Goal: Complete application form: Complete application form

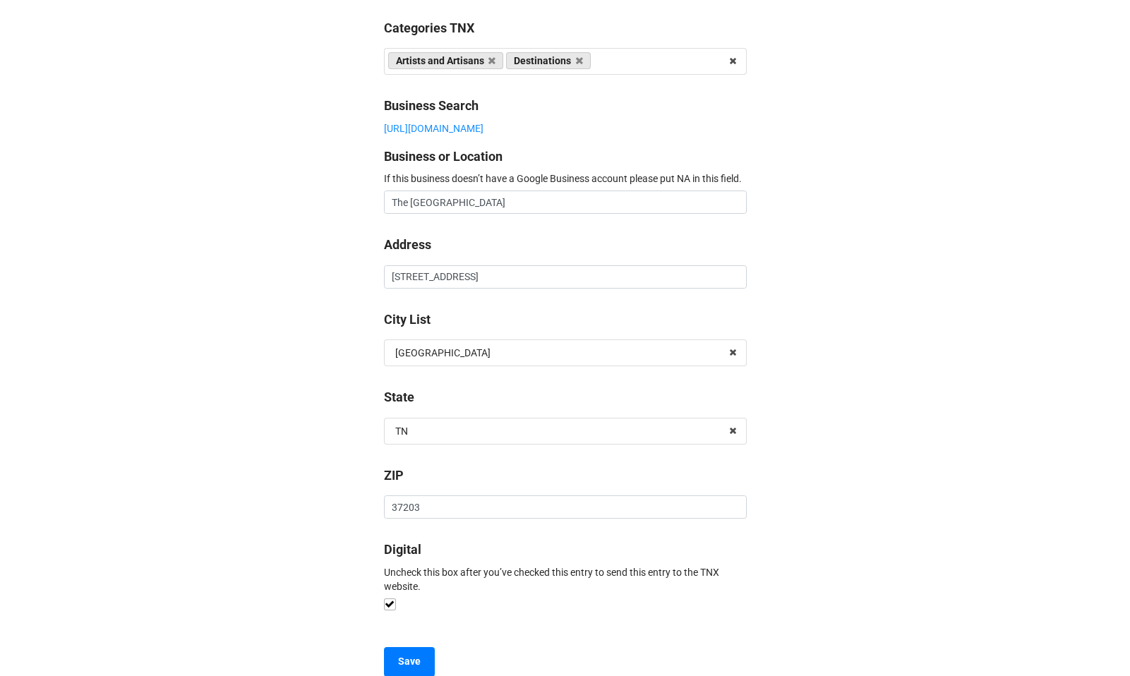
scroll to position [706, 0]
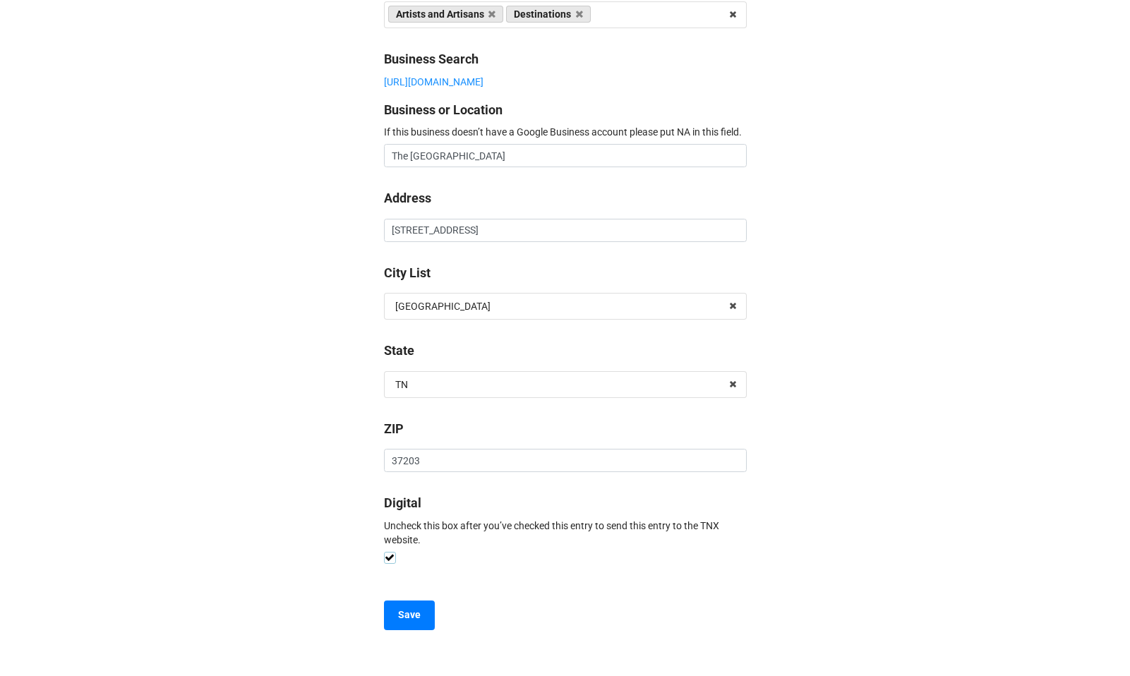
click at [384, 552] on label at bounding box center [390, 552] width 12 height 0
type textarea "x"
checkbox input "false"
click at [409, 614] on b "Save" at bounding box center [409, 615] width 23 height 15
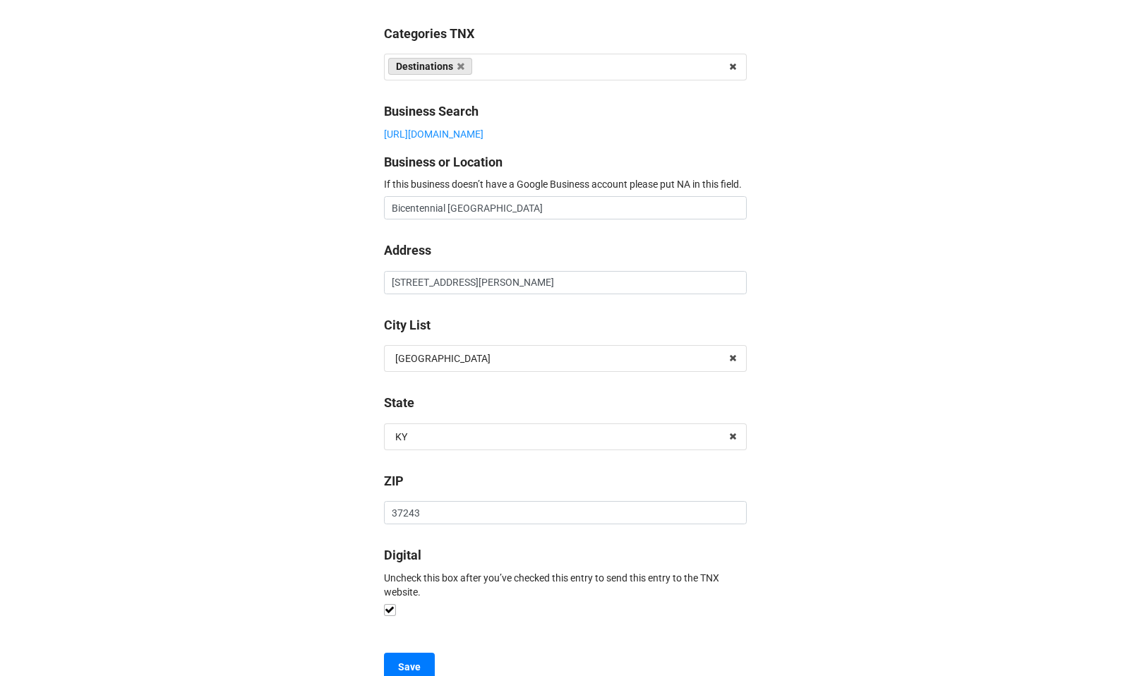
scroll to position [734, 0]
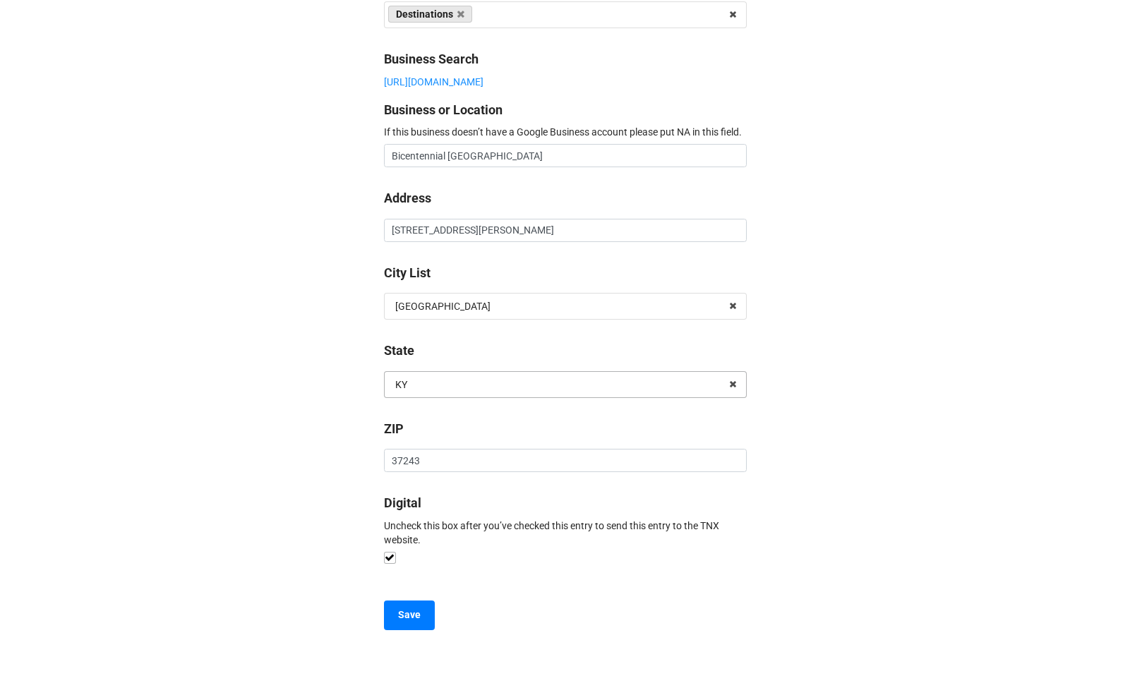
click at [403, 388] on div "KY" at bounding box center [401, 385] width 12 height 10
click at [403, 388] on input "text" at bounding box center [565, 384] width 361 height 25
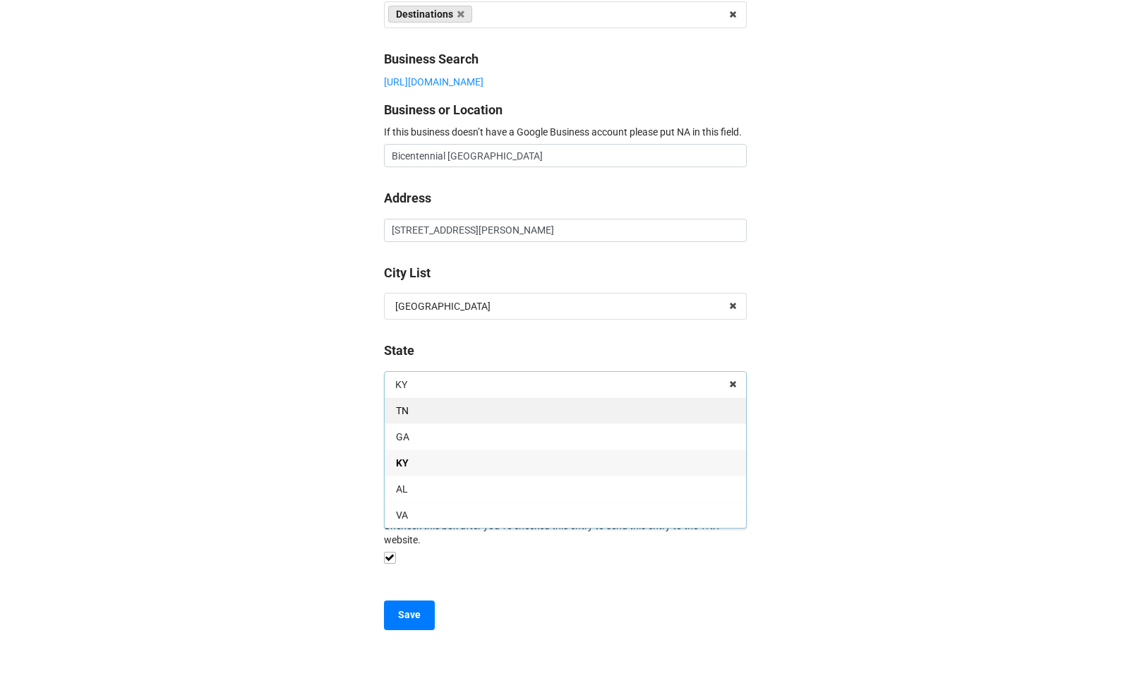
click at [404, 403] on div "TN" at bounding box center [565, 410] width 361 height 26
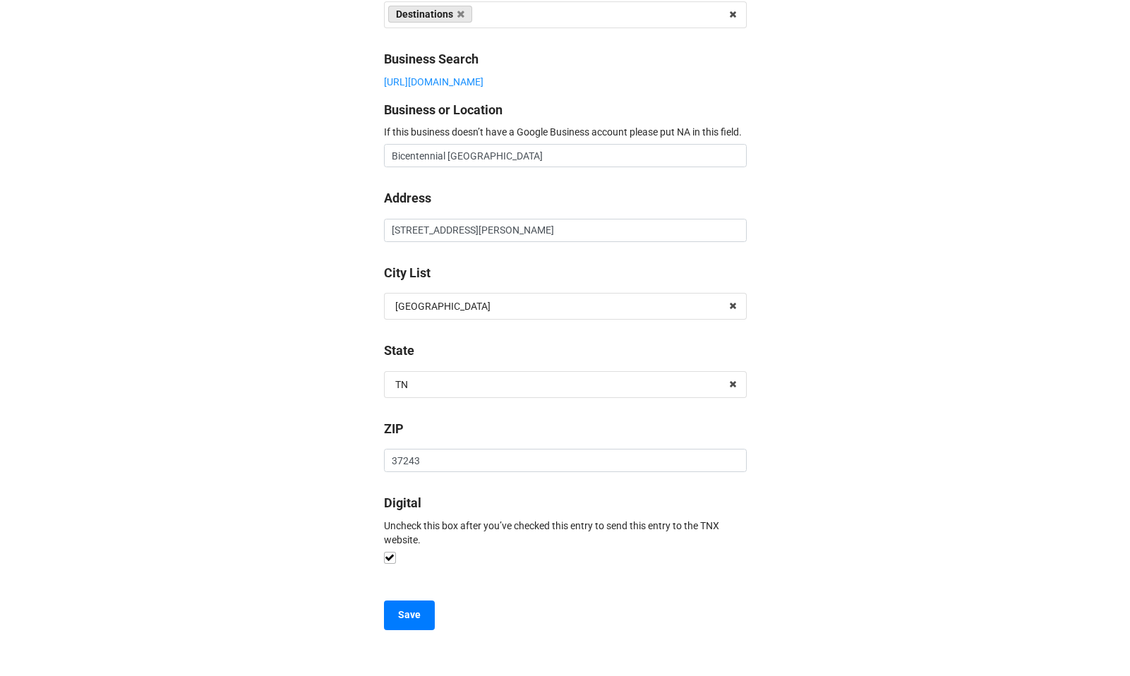
click at [388, 552] on label at bounding box center [390, 552] width 12 height 0
type textarea "x"
checkbox input "false"
click at [417, 617] on b "Save" at bounding box center [409, 615] width 23 height 15
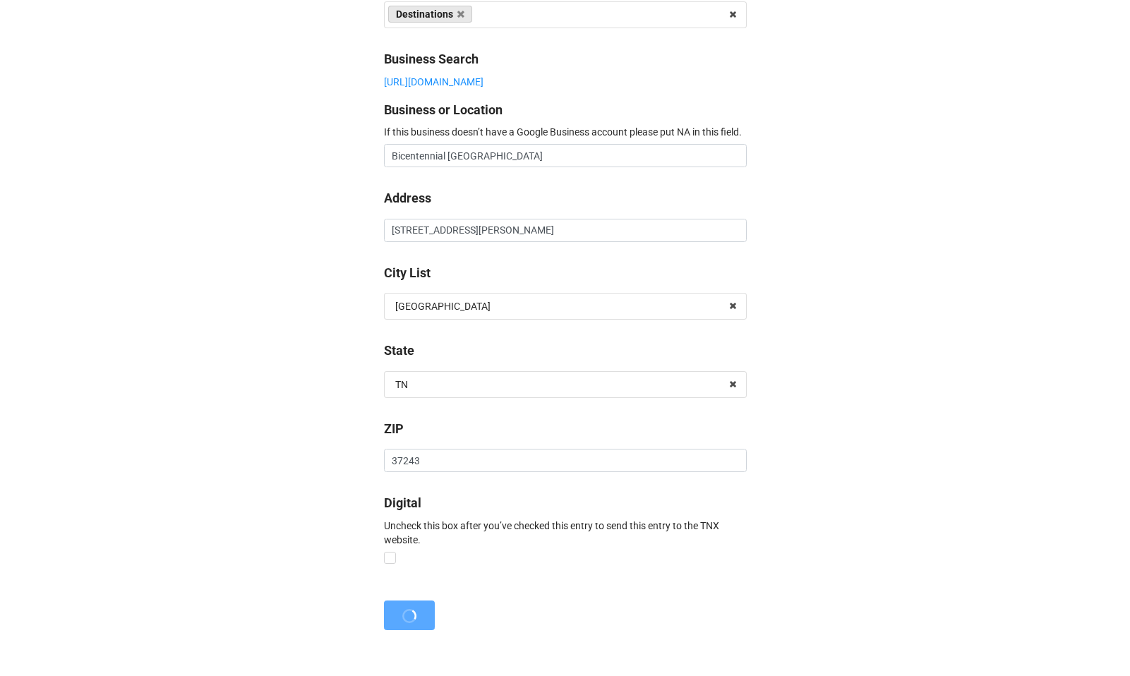
scroll to position [0, 0]
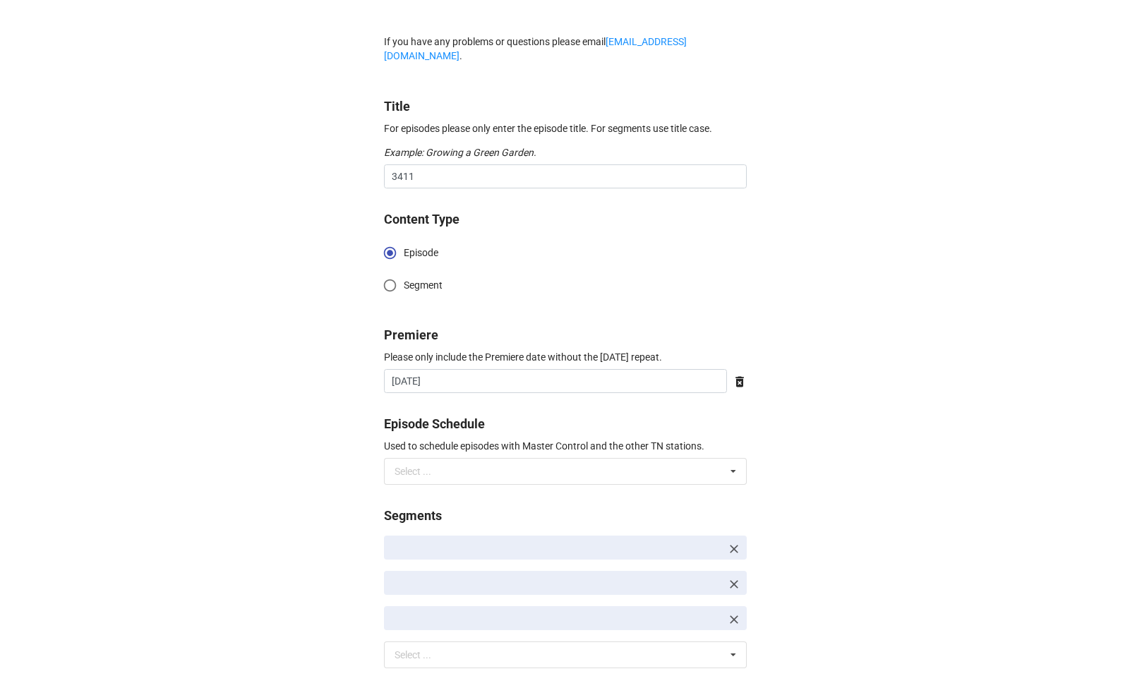
type textarea "x"
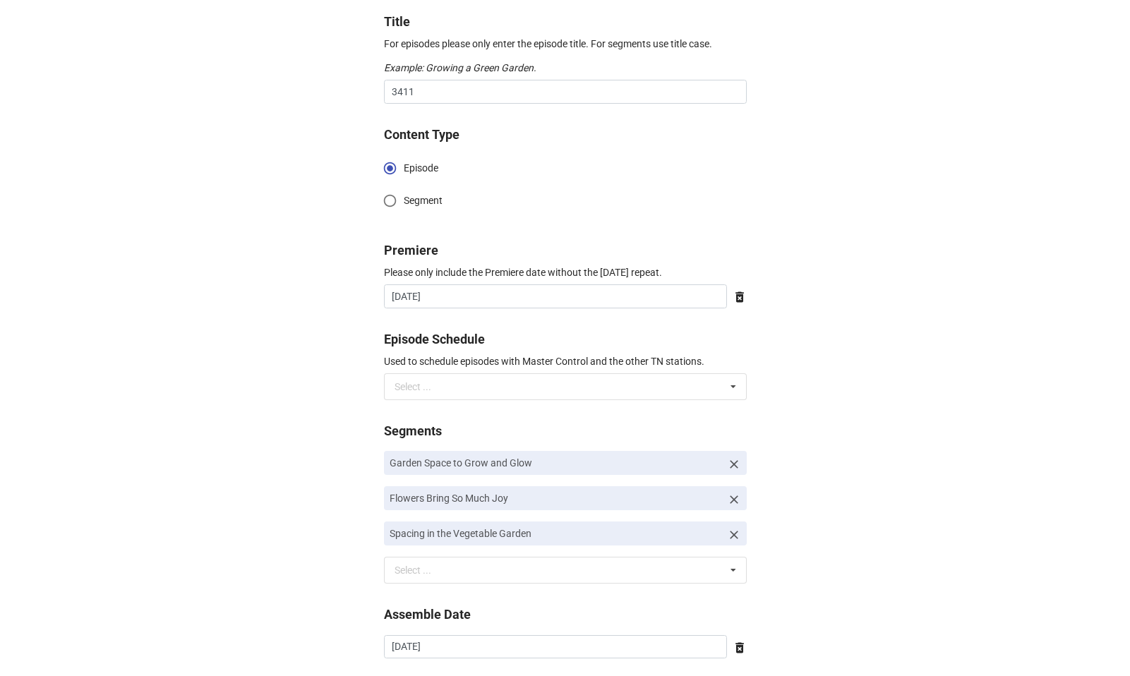
scroll to position [265, 0]
